Goal: Transaction & Acquisition: Purchase product/service

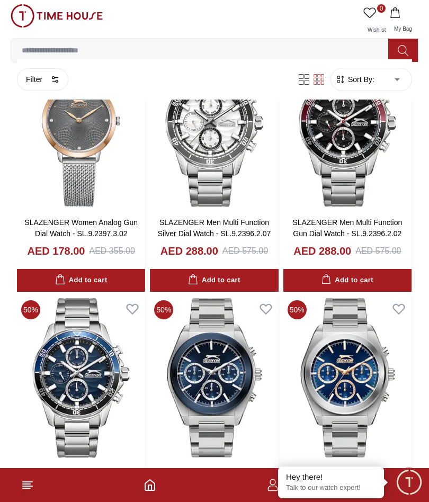
scroll to position [3476, 0]
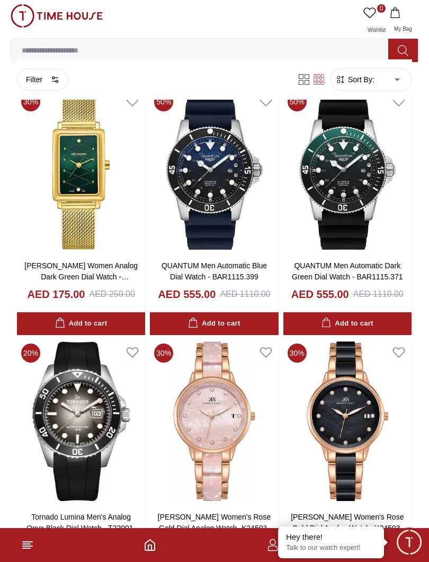
scroll to position [5699, 0]
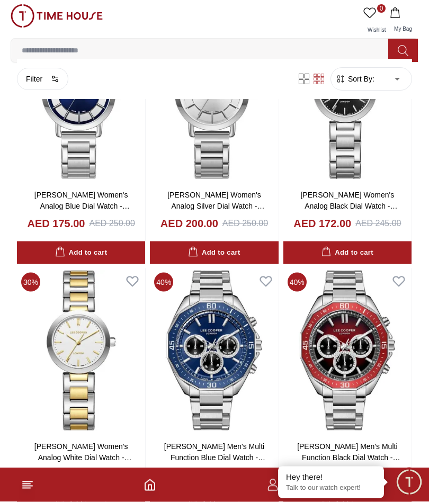
scroll to position [8028, 0]
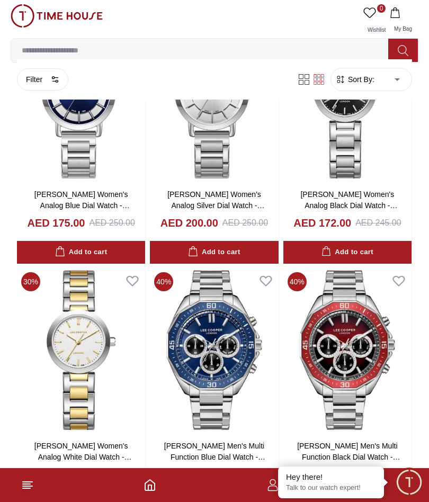
click at [70, 48] on input at bounding box center [204, 50] width 386 height 21
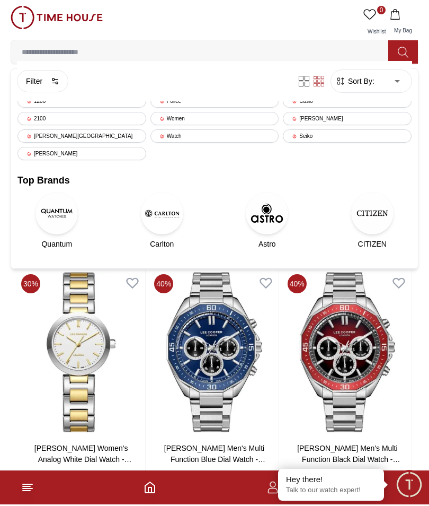
scroll to position [8027, 0]
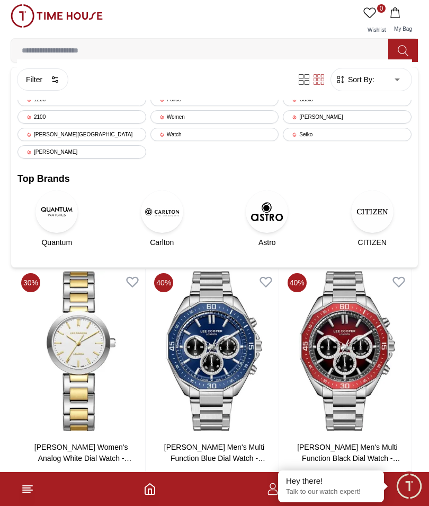
click at [361, 129] on div "Seiko" at bounding box center [347, 134] width 129 height 13
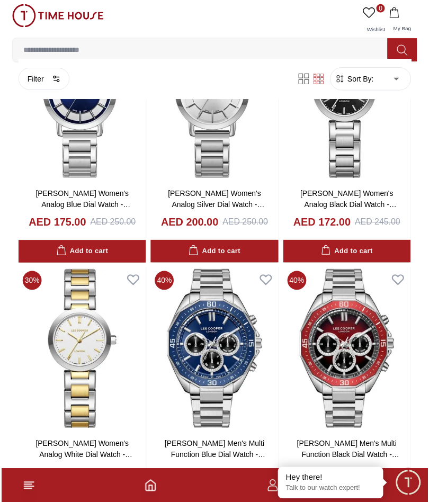
scroll to position [8028, 0]
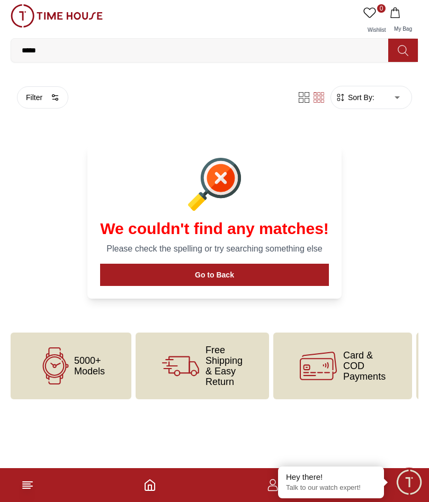
click at [41, 54] on input "*****" at bounding box center [204, 50] width 386 height 21
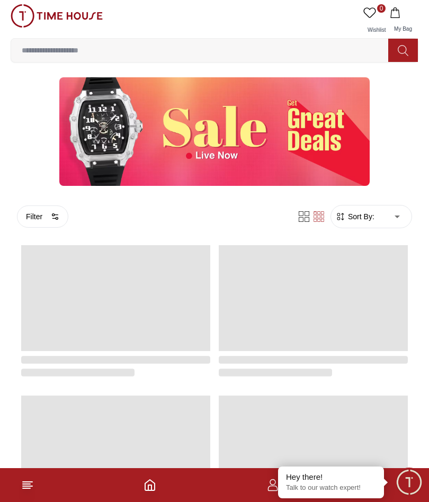
scroll to position [1065, 0]
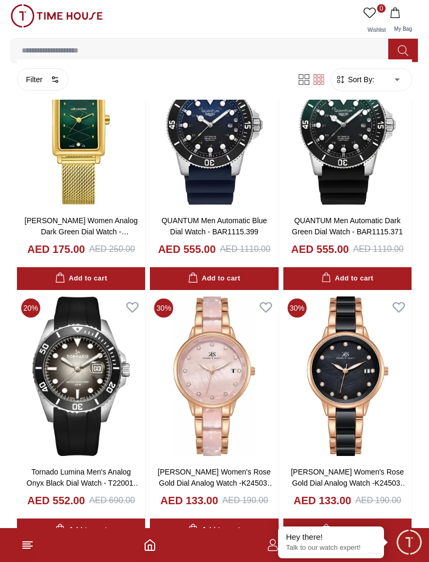
scroll to position [715, 0]
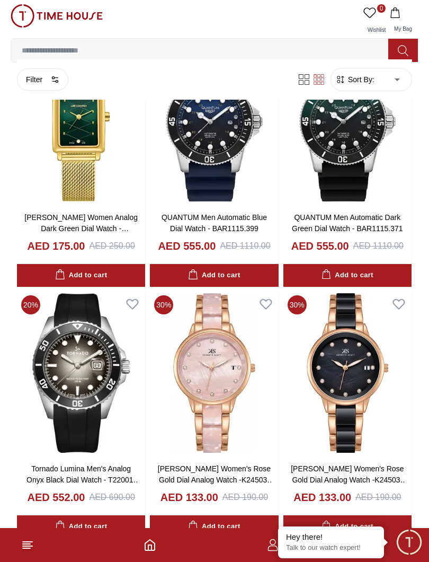
click at [22, 502] on icon at bounding box center [27, 545] width 13 height 13
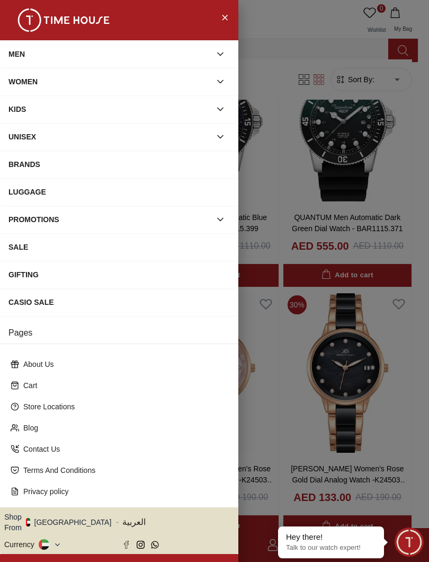
click at [17, 299] on div "CASIO SALE" at bounding box center [119, 302] width 222 height 19
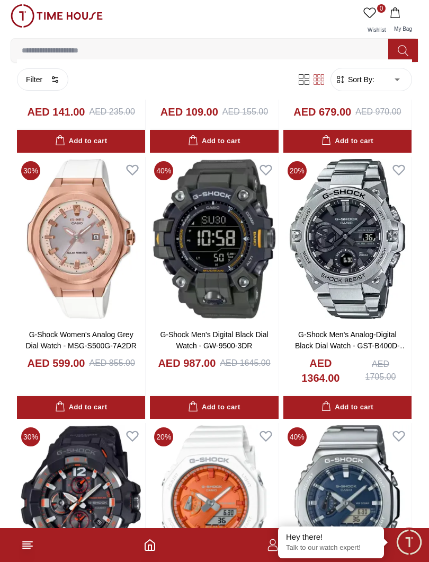
scroll to position [850, 0]
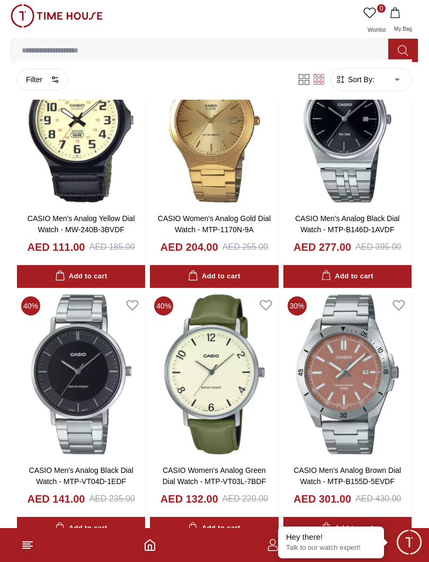
scroll to position [4032, 0]
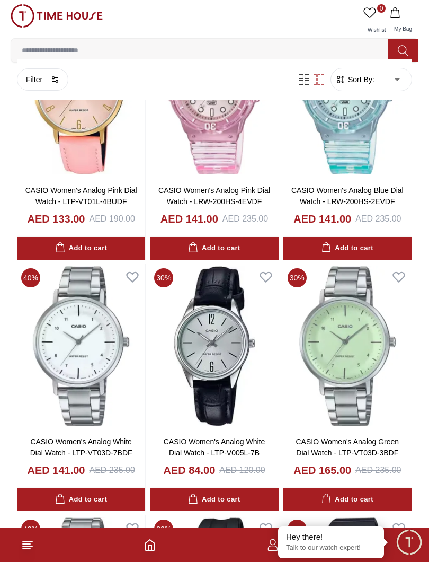
scroll to position [5564, 0]
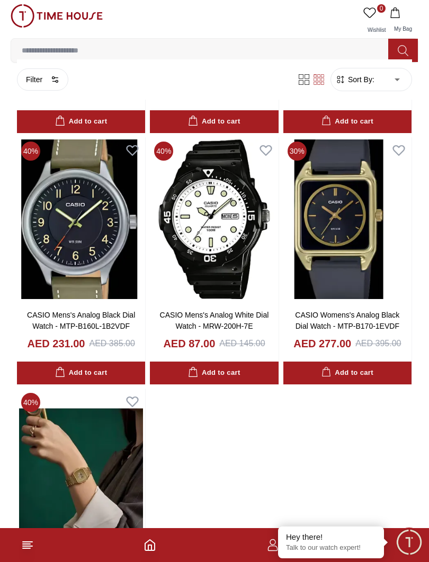
scroll to position [8215, 0]
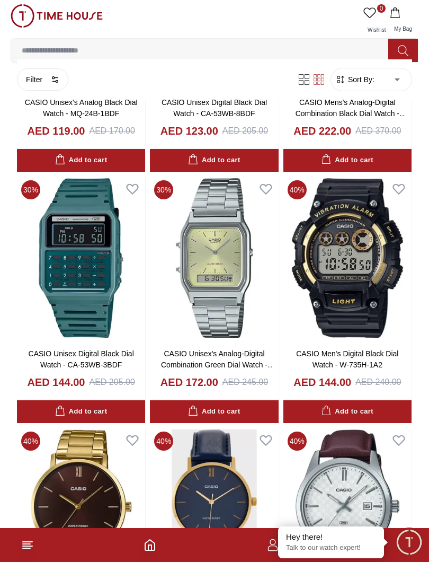
scroll to position [8920, 0]
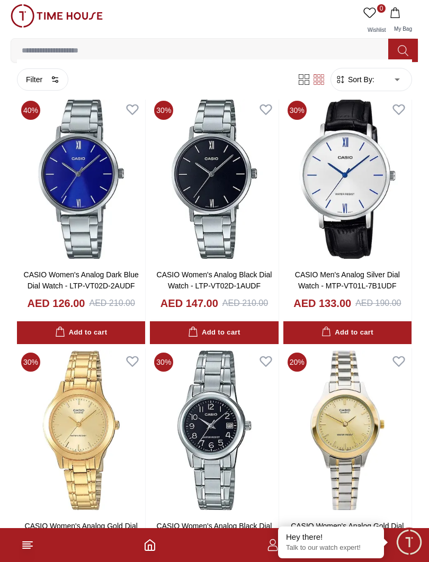
scroll to position [14831, 0]
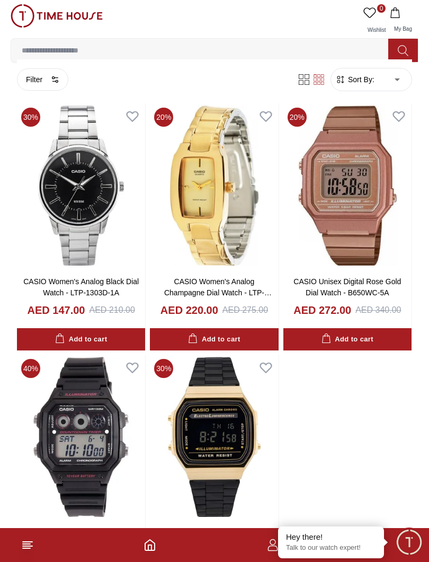
scroll to position [16589, 0]
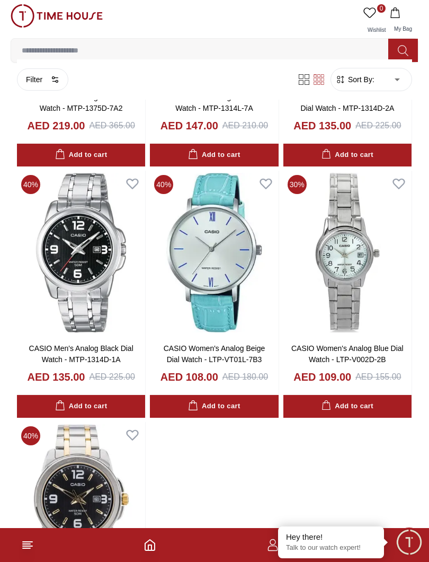
scroll to position [18309, 0]
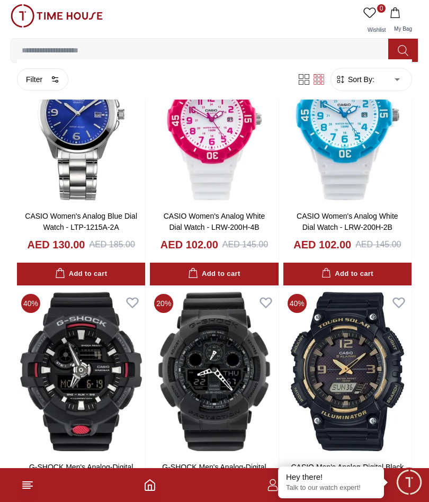
scroll to position [19156, 0]
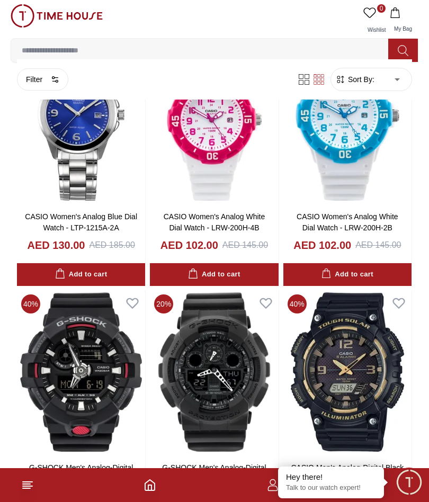
click at [404, 340] on img at bounding box center [348, 372] width 128 height 164
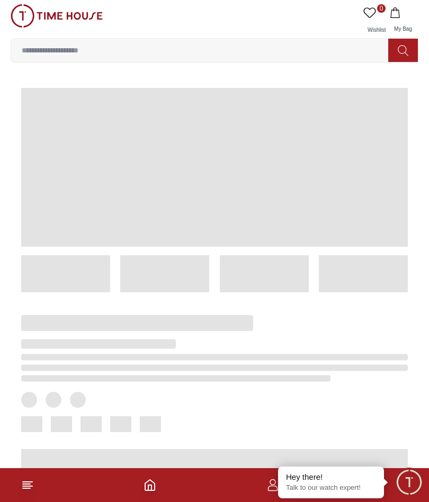
click at [408, 8] on span "button" at bounding box center [403, 12] width 27 height 11
